Goal: Register for event/course

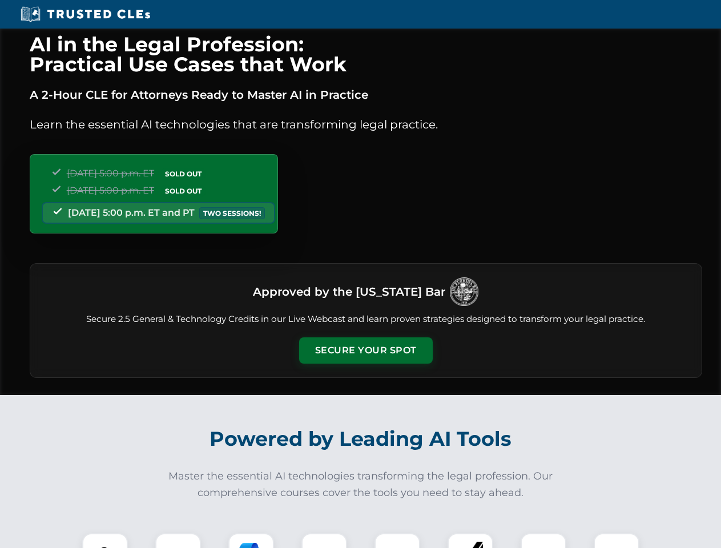
click at [365, 351] on button "Secure Your Spot" at bounding box center [366, 350] width 134 height 26
click at [105, 541] on img at bounding box center [105, 556] width 33 height 33
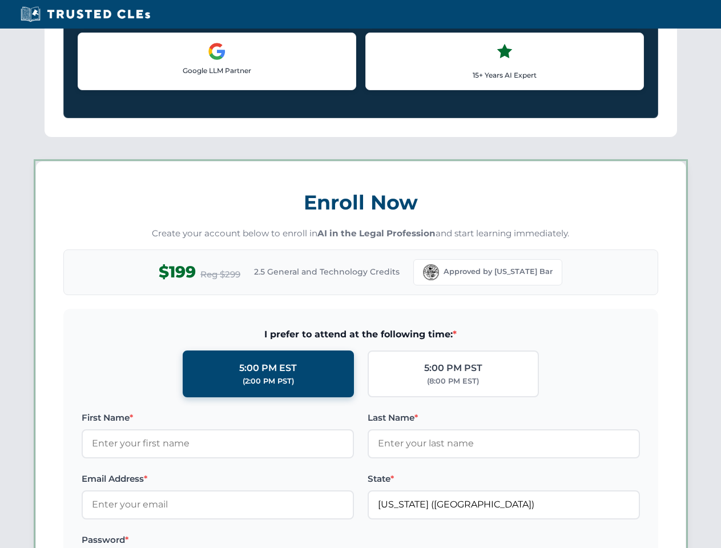
click at [251, 541] on label "Password *" at bounding box center [218, 540] width 272 height 14
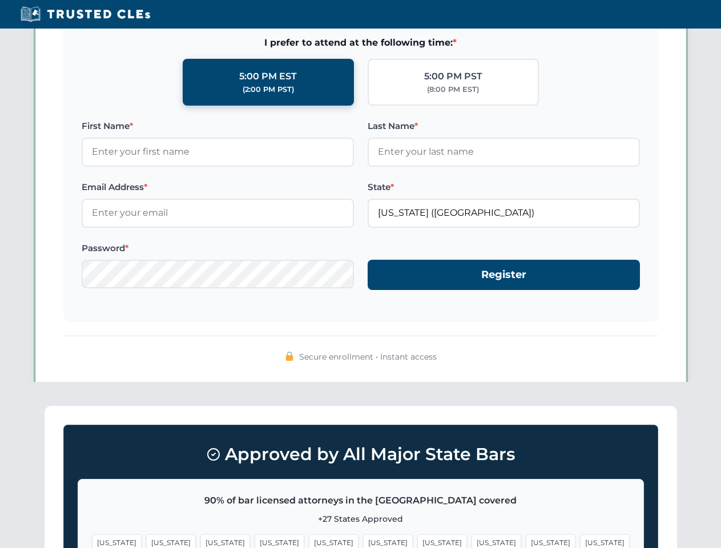
click at [526, 541] on span "[US_STATE]" at bounding box center [551, 542] width 50 height 17
